Goal: Information Seeking & Learning: Find specific fact

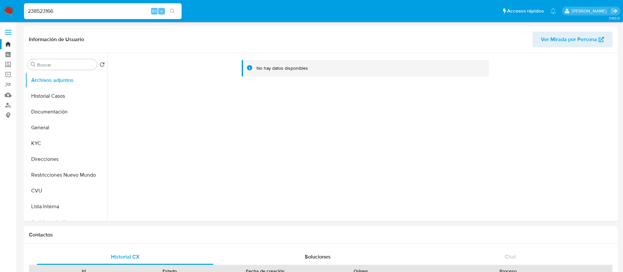
select select "10"
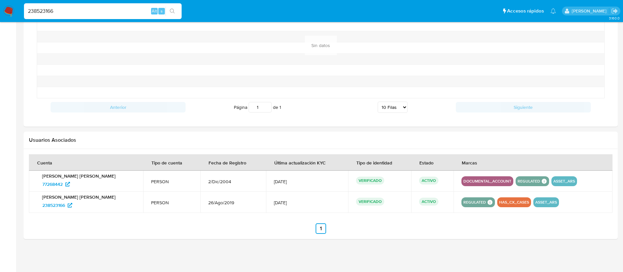
click at [131, 17] on div "238523166 Alt s" at bounding box center [103, 11] width 158 height 16
click at [130, 14] on input "238523166" at bounding box center [103, 11] width 158 height 9
paste input "139367634"
type input "139367634"
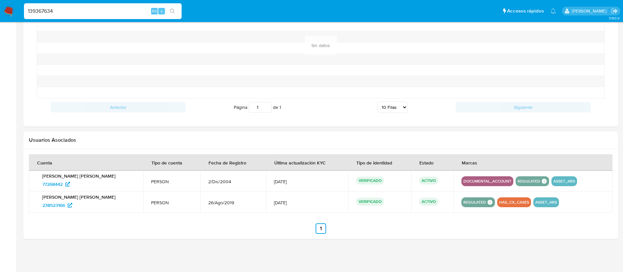
click at [170, 10] on button "search-icon" at bounding box center [172, 11] width 13 height 9
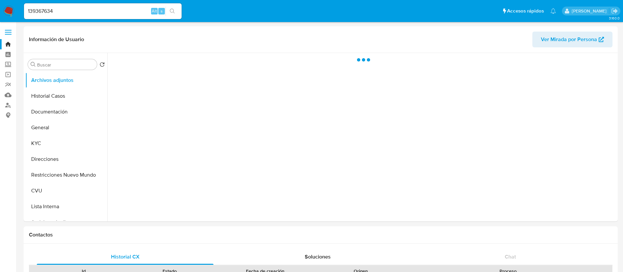
select select "10"
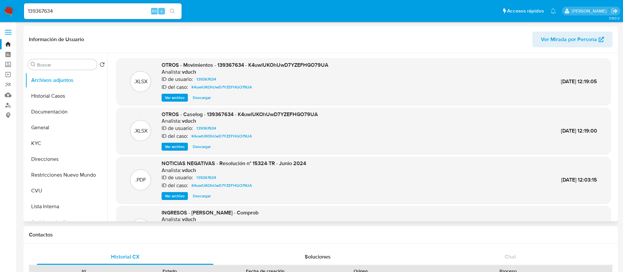
click at [178, 145] on span "Ver archivo" at bounding box center [175, 146] width 20 height 7
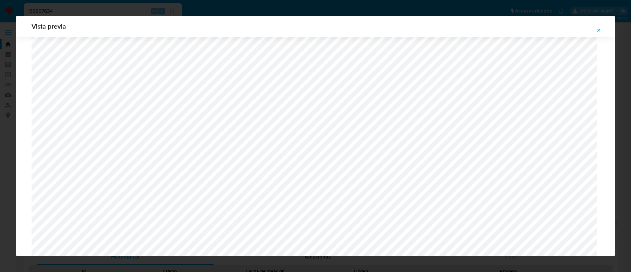
scroll to position [430, 0]
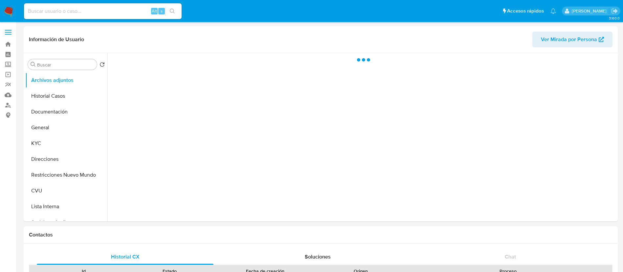
select select "10"
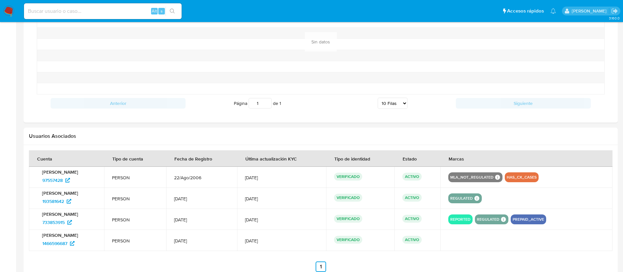
scroll to position [554, 0]
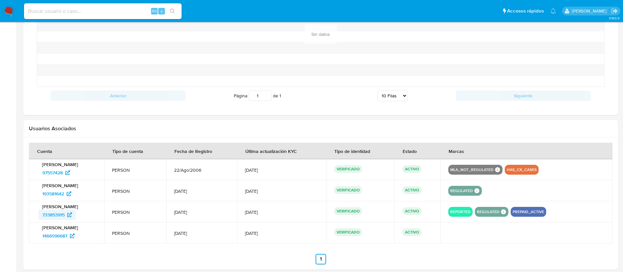
click at [50, 215] on span "733853915" at bounding box center [53, 214] width 22 height 11
click at [137, 11] on input at bounding box center [103, 11] width 158 height 9
paste input "tCQmbArtr3YGwOP18l01FGuX"
type input "tCQmbArtr3YGwOP18l01FGuX"
click at [172, 7] on button "search-icon" at bounding box center [172, 11] width 13 height 9
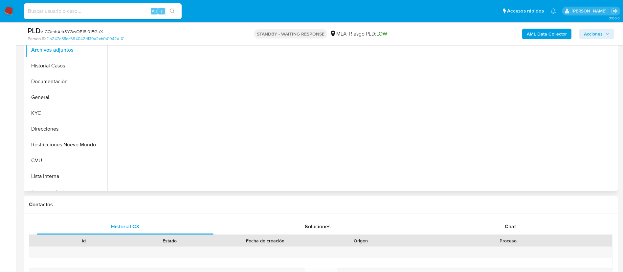
select select "10"
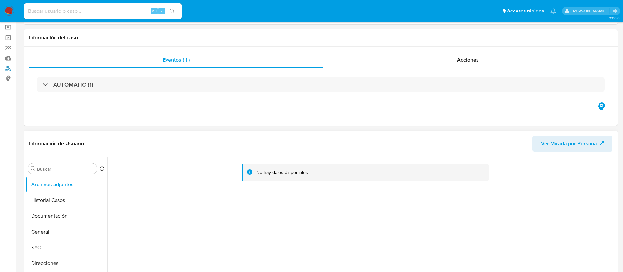
scroll to position [49, 0]
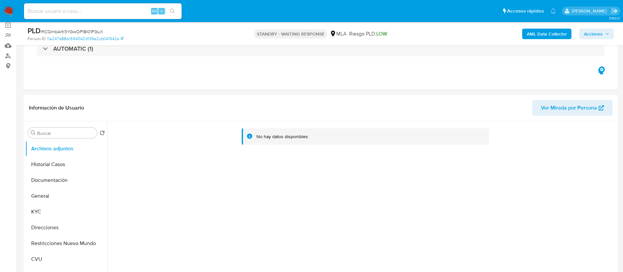
click at [140, 13] on input at bounding box center [103, 11] width 158 height 9
paste input "245050973"
type input "245050973"
click at [167, 12] on button "search-icon" at bounding box center [172, 11] width 13 height 9
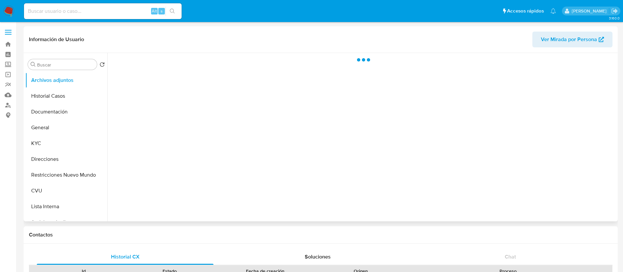
select select "10"
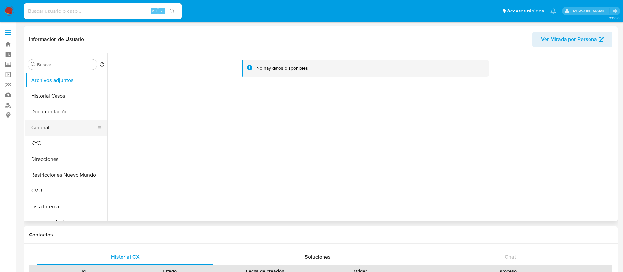
click at [61, 130] on button "General" at bounding box center [63, 128] width 77 height 16
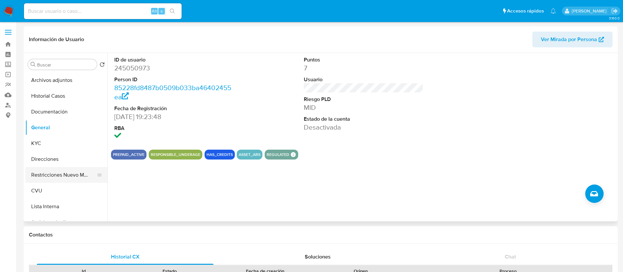
click at [61, 174] on button "Restricciones Nuevo Mundo" at bounding box center [63, 175] width 77 height 16
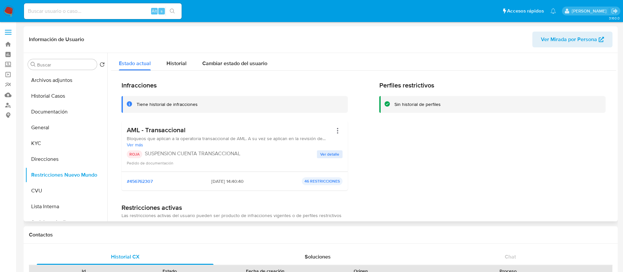
click at [331, 154] on span "Ver detalle" at bounding box center [329, 154] width 19 height 7
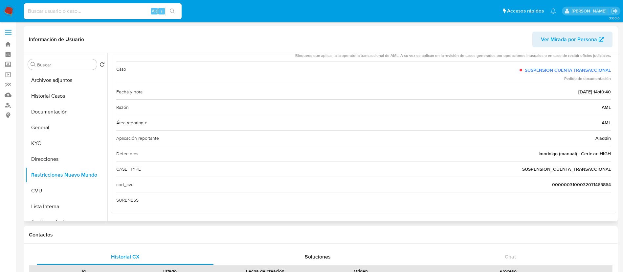
scroll to position [4, 0]
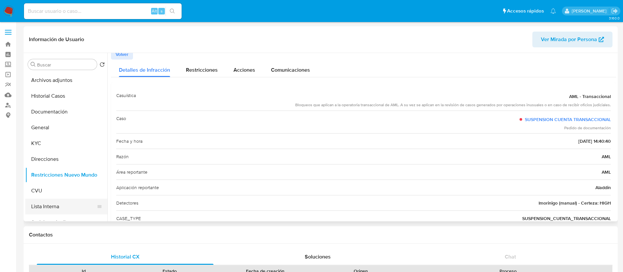
click at [56, 203] on button "Lista Interna" at bounding box center [63, 206] width 77 height 16
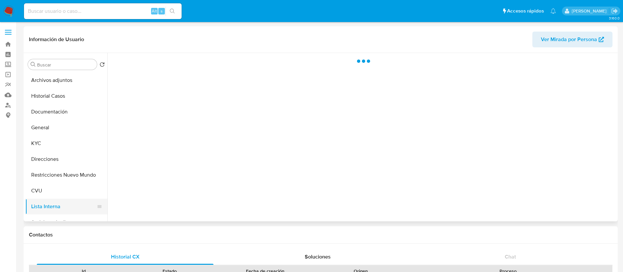
scroll to position [0, 0]
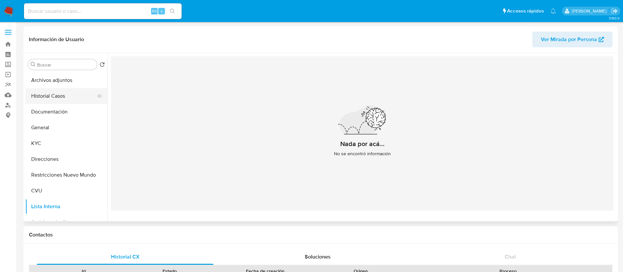
click at [51, 91] on button "Historial Casos" at bounding box center [63, 96] width 77 height 16
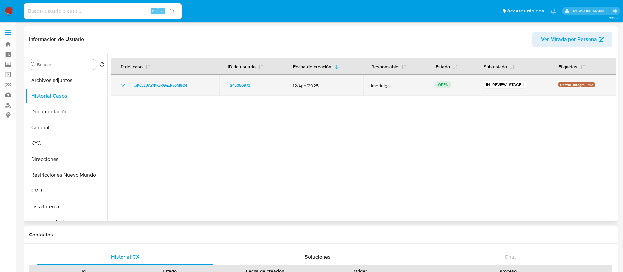
click at [120, 85] on icon "Mostrar/Ocultar" at bounding box center [123, 85] width 8 height 8
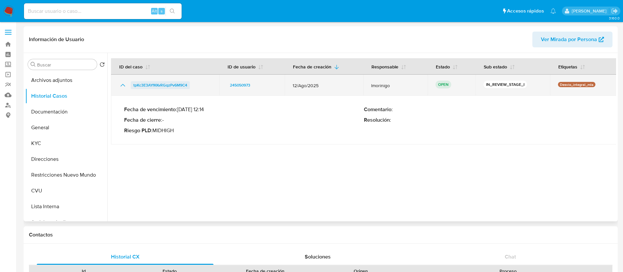
click at [151, 84] on span "tpKc3E3AYfKKvRGqzPv6M9C4" at bounding box center [160, 85] width 54 height 8
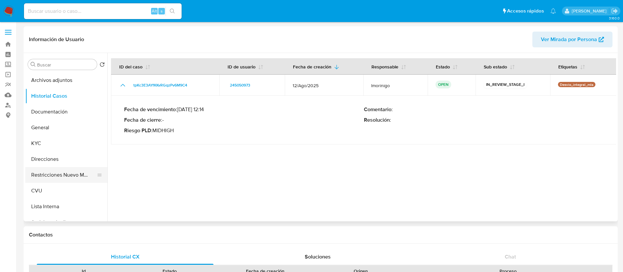
click at [72, 174] on button "Restricciones Nuevo Mundo" at bounding box center [63, 175] width 77 height 16
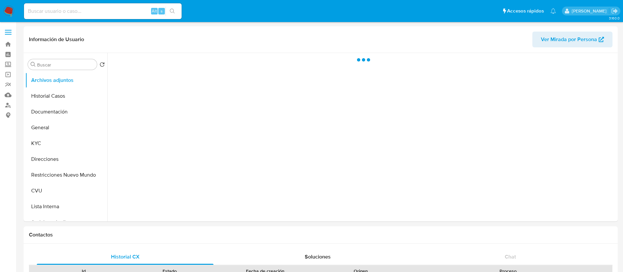
select select "10"
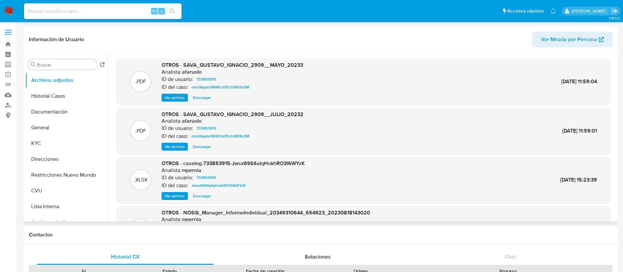
click at [181, 194] on span "Ver archivo" at bounding box center [175, 196] width 20 height 7
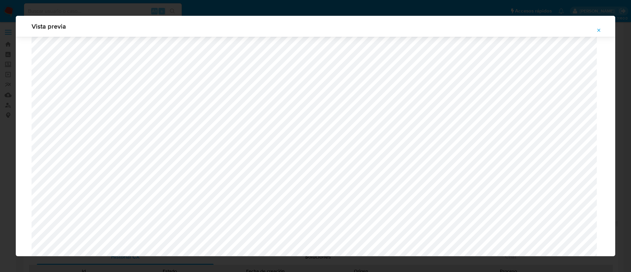
scroll to position [430, 0]
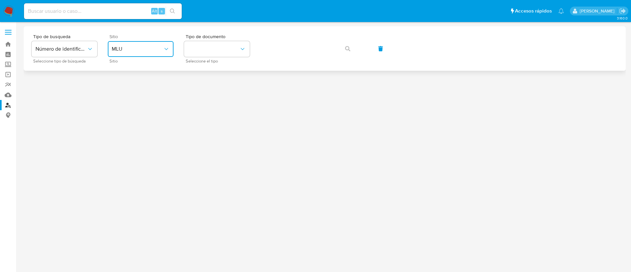
click at [136, 52] on span "MLU" at bounding box center [137, 49] width 51 height 7
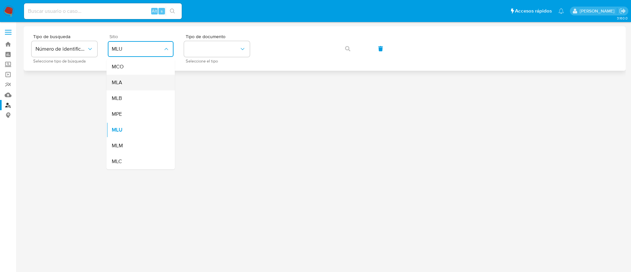
click at [139, 81] on div "MLA" at bounding box center [139, 83] width 54 height 16
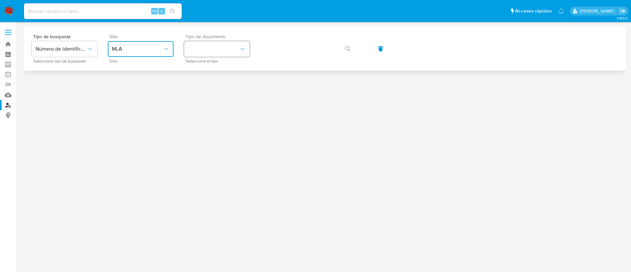
click at [224, 49] on button "identificationType" at bounding box center [217, 49] width 66 height 16
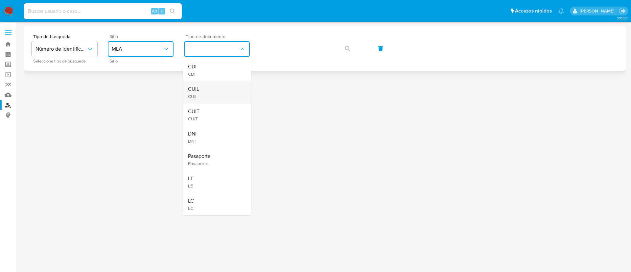
click at [215, 92] on div "CUIL CUIL" at bounding box center [215, 92] width 54 height 22
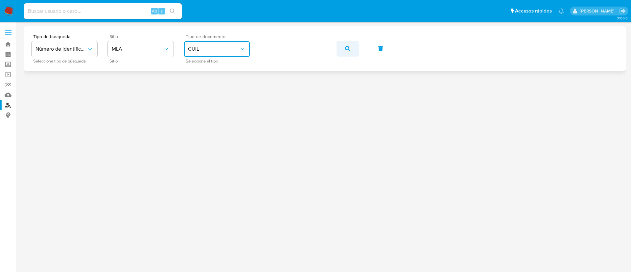
click at [342, 49] on button "button" at bounding box center [347, 49] width 22 height 16
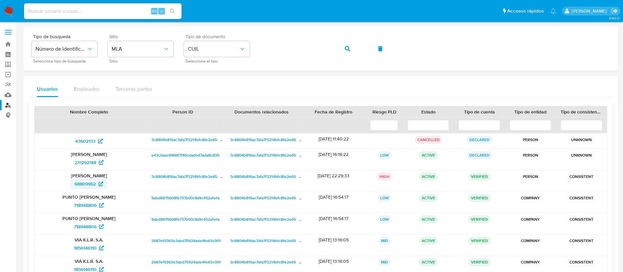
click at [85, 182] on span "68809962" at bounding box center [85, 183] width 21 height 11
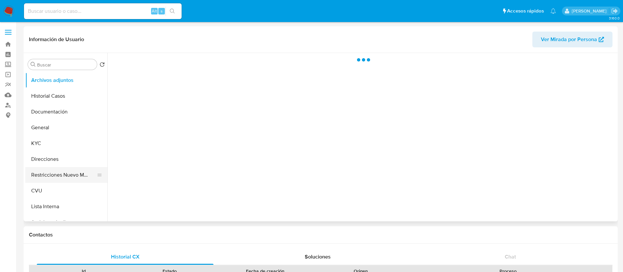
select select "10"
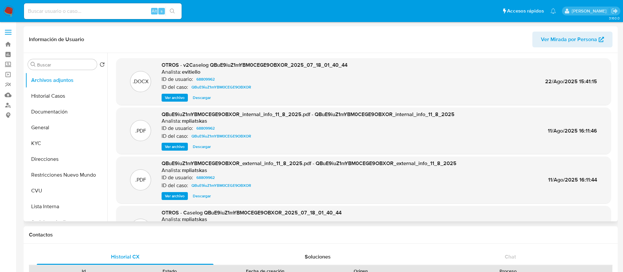
click at [175, 99] on span "Ver archivo" at bounding box center [175, 97] width 20 height 7
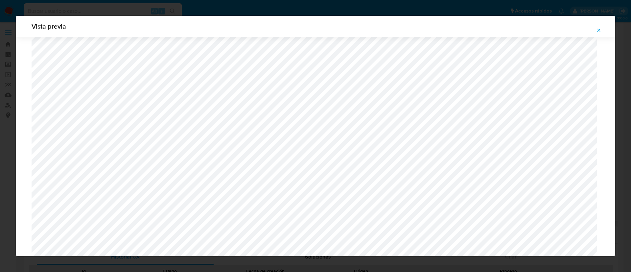
scroll to position [480, 0]
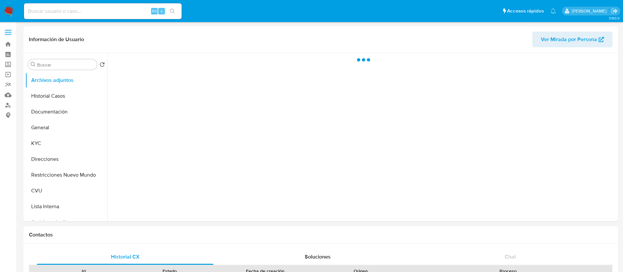
select select "10"
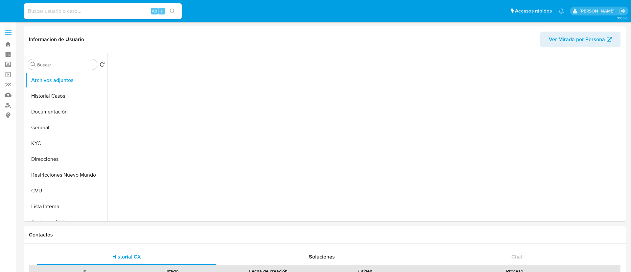
select select "10"
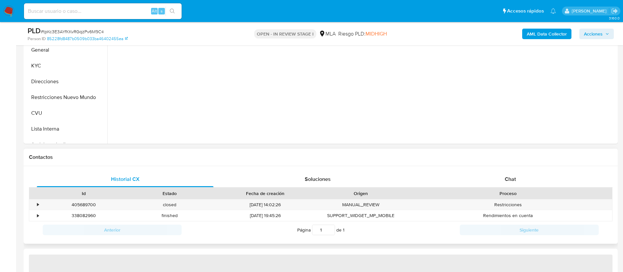
scroll to position [197, 0]
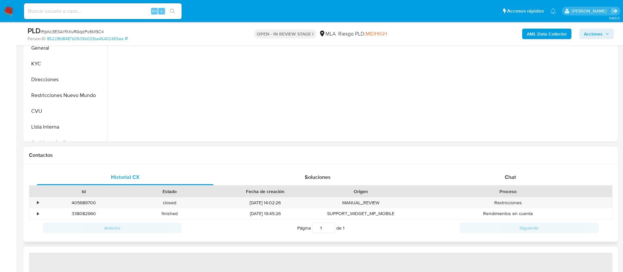
select select "10"
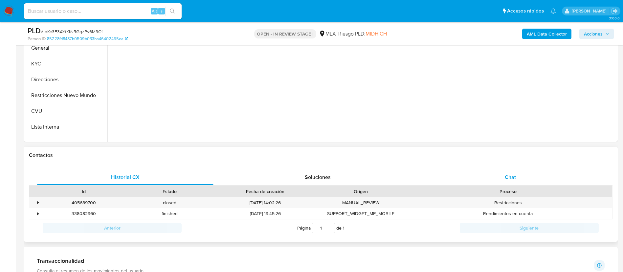
click at [453, 169] on div "Historial CX Soluciones Chat Id Estado Fecha de creación Origen Proceso • 40568…" at bounding box center [321, 203] width 594 height 78
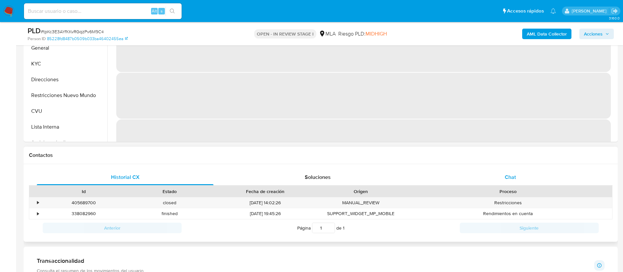
click at [456, 176] on div "Chat" at bounding box center [510, 177] width 177 height 16
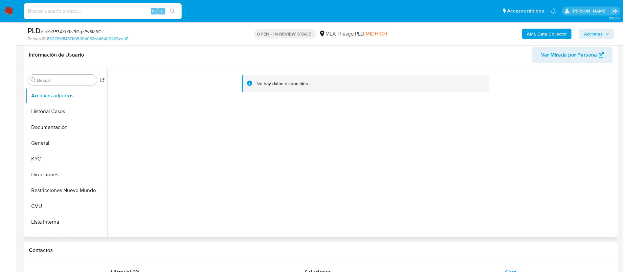
scroll to position [99, 0]
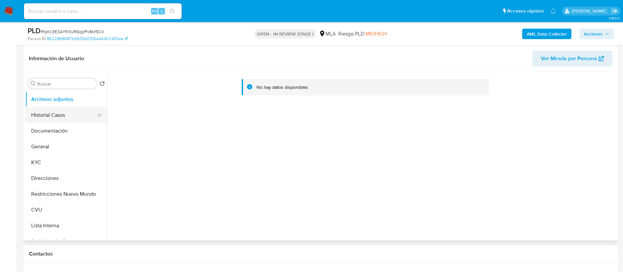
click at [67, 118] on button "Historial Casos" at bounding box center [63, 115] width 77 height 16
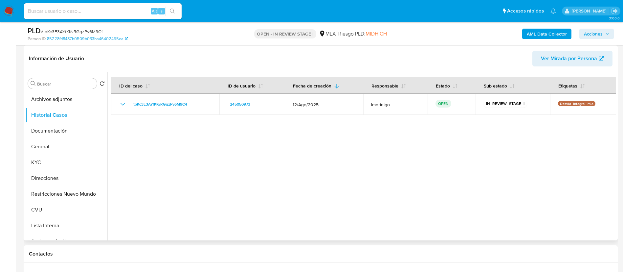
scroll to position [148, 0]
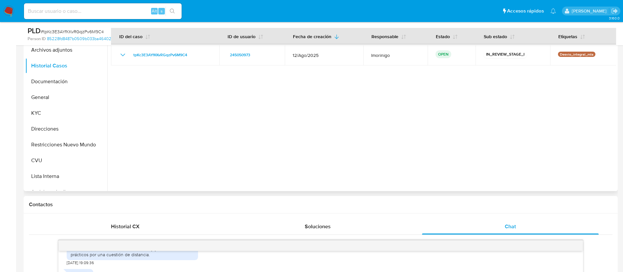
click at [254, 127] on div at bounding box center [361, 107] width 509 height 168
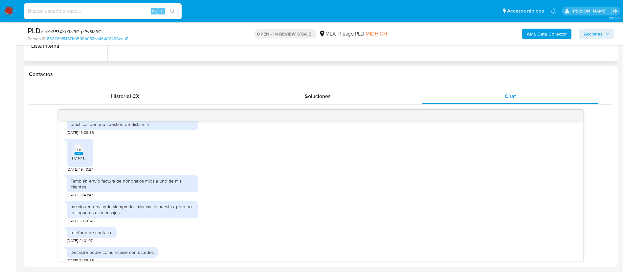
scroll to position [296, 0]
